Goal: Navigation & Orientation: Find specific page/section

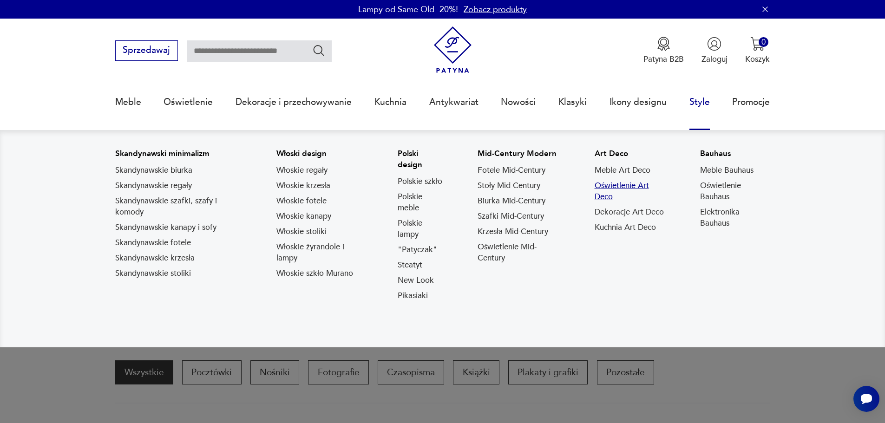
click at [614, 198] on link "Oświetlenie Art Deco" at bounding box center [631, 191] width 72 height 22
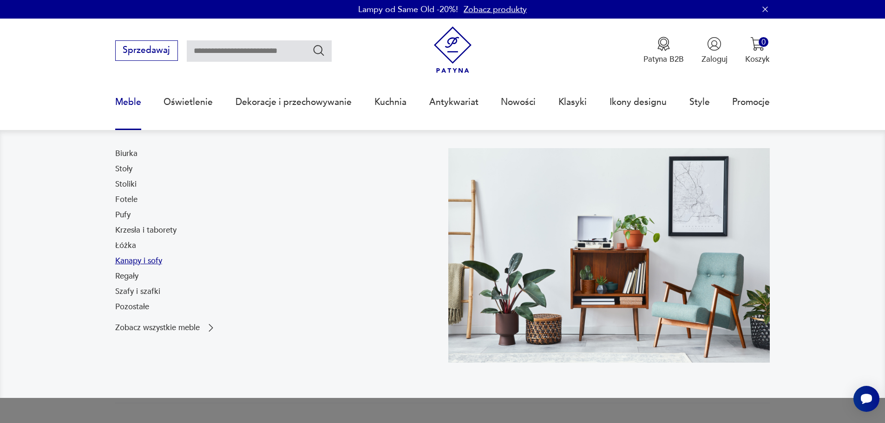
click at [135, 265] on link "Kanapy i sofy" at bounding box center [138, 261] width 47 height 11
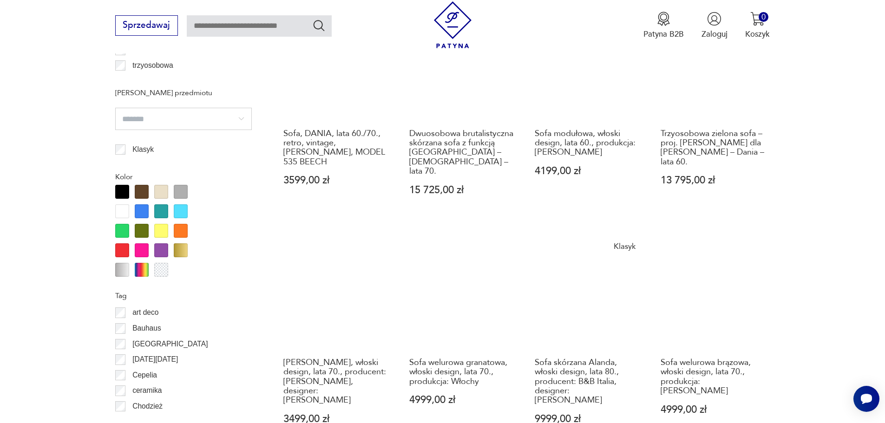
scroll to position [1066, 0]
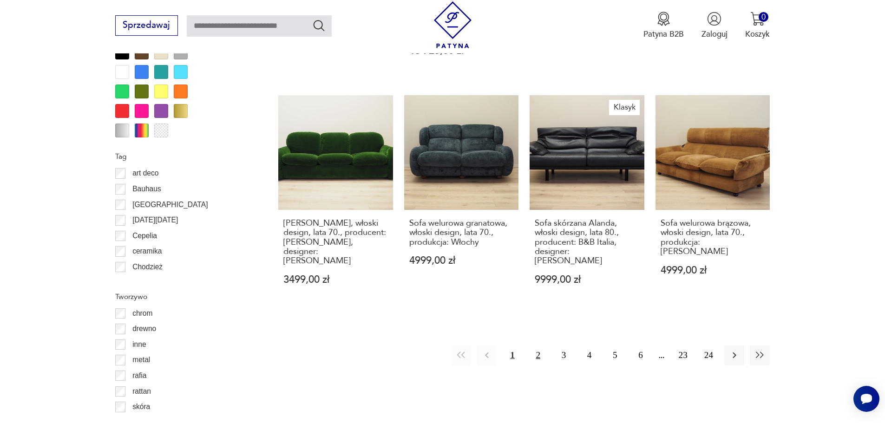
click at [535, 346] on button "2" at bounding box center [538, 356] width 20 height 20
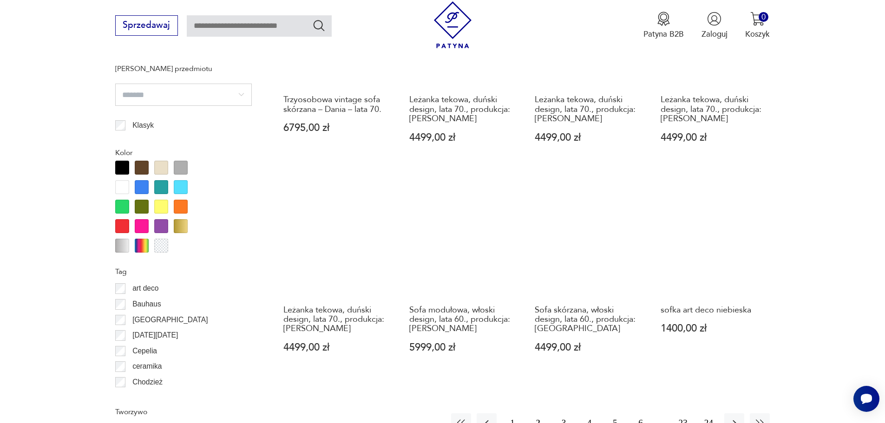
scroll to position [1053, 0]
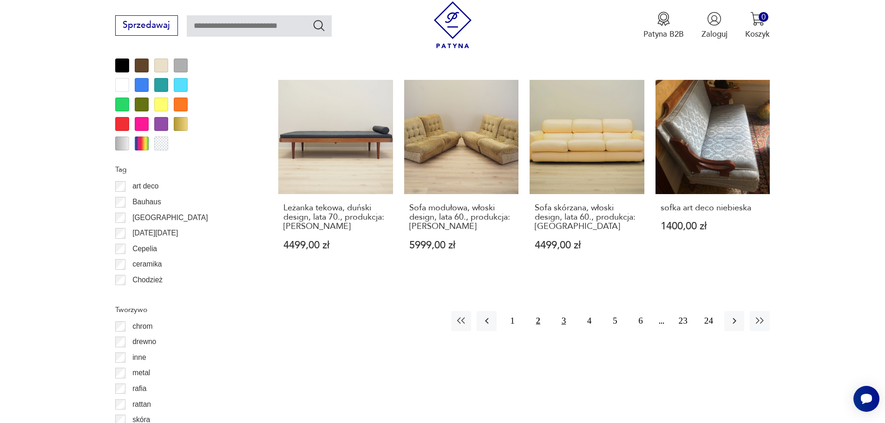
click at [555, 316] on button "3" at bounding box center [564, 321] width 20 height 20
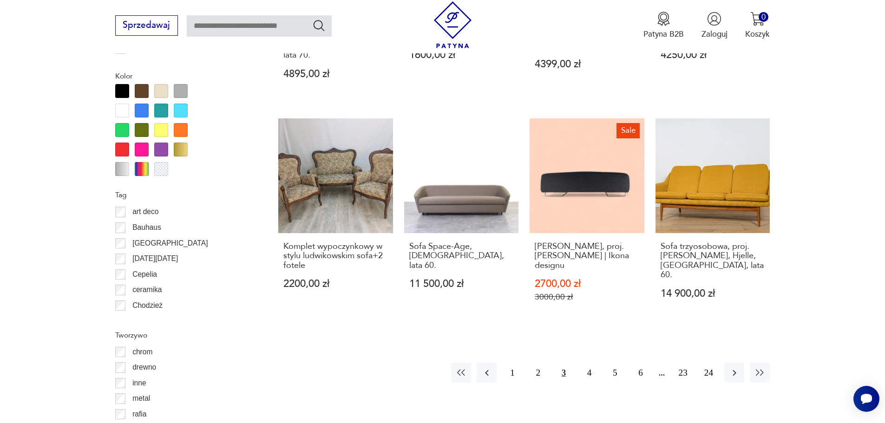
scroll to position [1146, 0]
